Goal: Check status: Check status

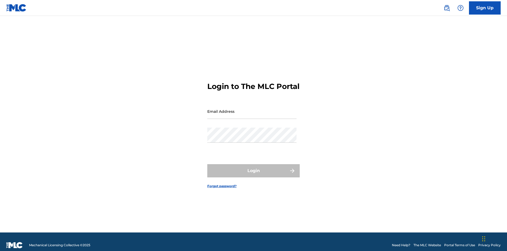
scroll to position [7, 0]
click at [252, 109] on input "Email Address" at bounding box center [251, 111] width 89 height 15
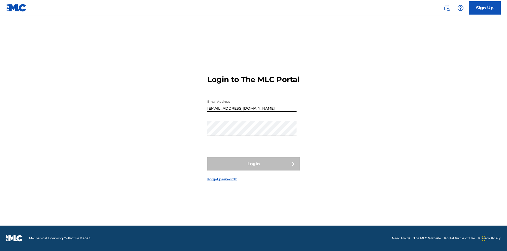
type input "[EMAIL_ADDRESS][DOMAIN_NAME]"
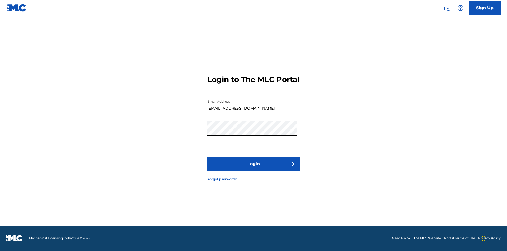
click at [254, 168] on button "Login" at bounding box center [253, 163] width 92 height 13
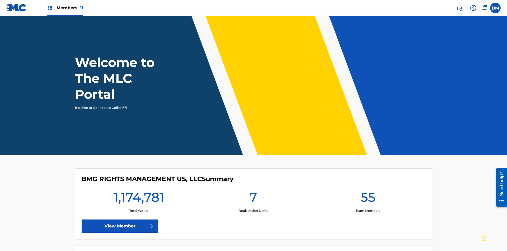
scroll to position [23, 0]
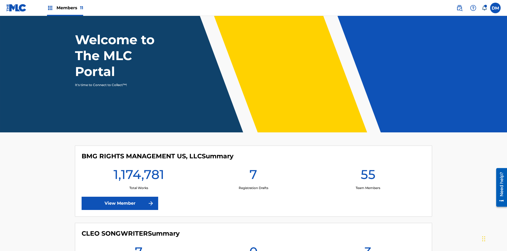
click at [65, 8] on span "Members 11" at bounding box center [70, 8] width 27 height 6
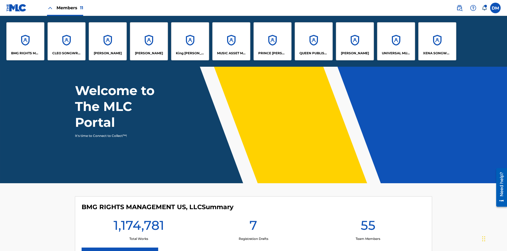
scroll to position [0, 0]
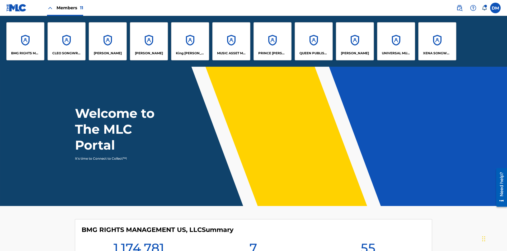
click at [396, 53] on p "UNIVERSAL MUSIC PUB GROUP" at bounding box center [396, 53] width 29 height 5
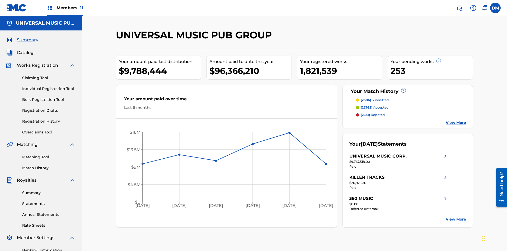
click at [49, 118] on link "Registration History" at bounding box center [48, 121] width 53 height 6
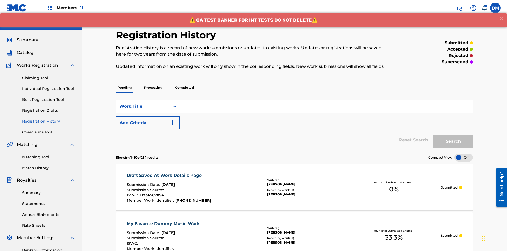
scroll to position [122, 0]
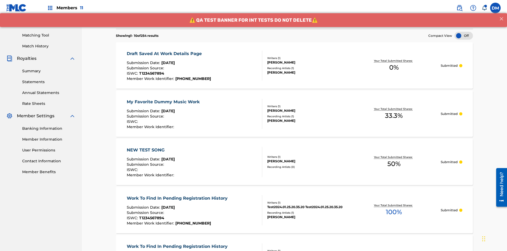
click at [464, 36] on div at bounding box center [464, 36] width 18 height 8
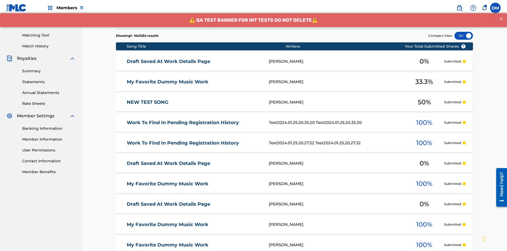
click at [464, 36] on div at bounding box center [464, 36] width 18 height 8
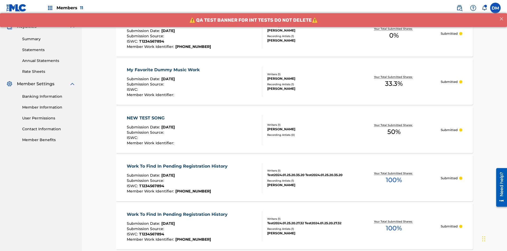
scroll to position [50, 0]
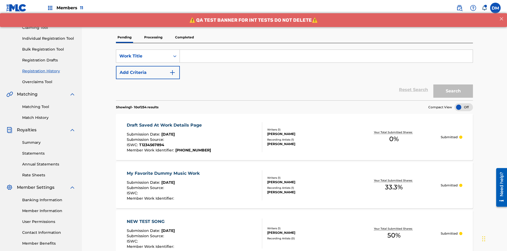
click at [153, 37] on p "Processing" at bounding box center [153, 37] width 21 height 11
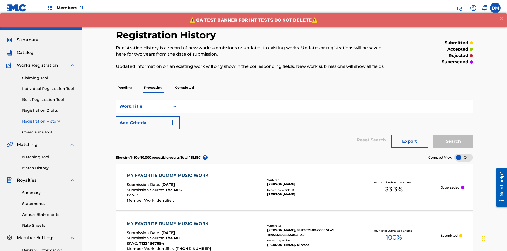
scroll to position [122, 0]
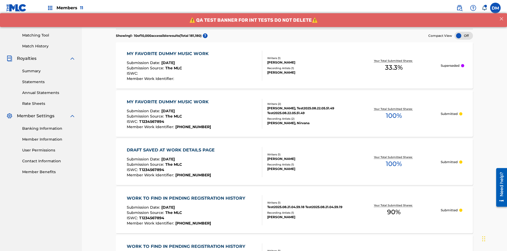
click at [464, 36] on div at bounding box center [464, 36] width 18 height 8
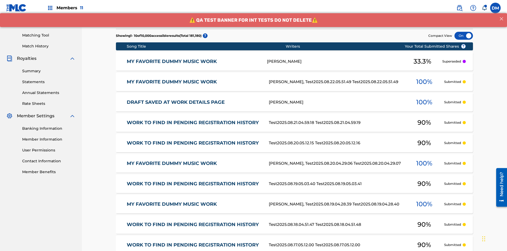
click at [464, 36] on div at bounding box center [464, 36] width 18 height 8
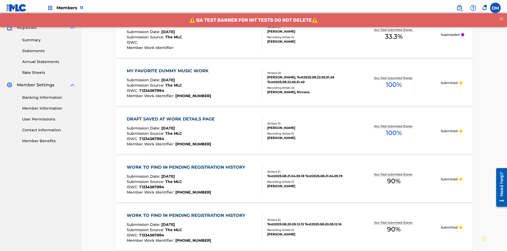
scroll to position [154, 0]
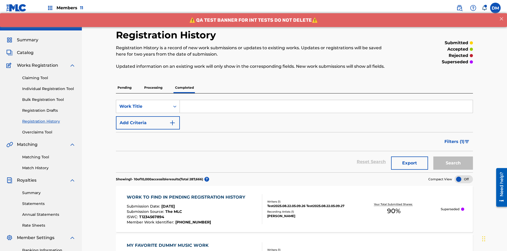
scroll to position [143, 0]
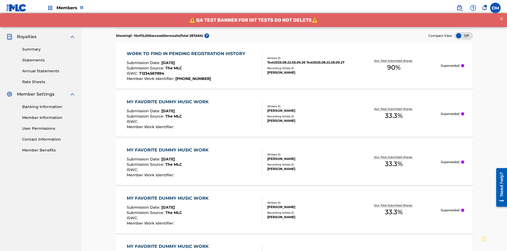
click at [464, 36] on div at bounding box center [464, 36] width 18 height 8
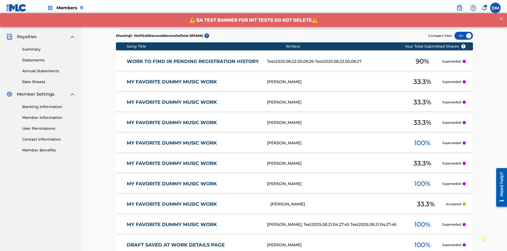
click at [464, 36] on div at bounding box center [464, 36] width 18 height 8
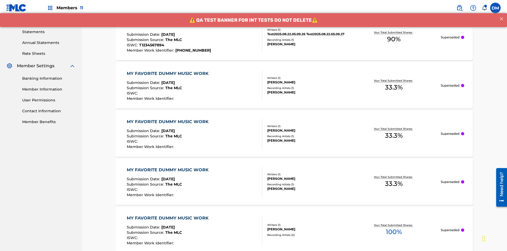
scroll to position [174, 0]
